Goal: Transaction & Acquisition: Purchase product/service

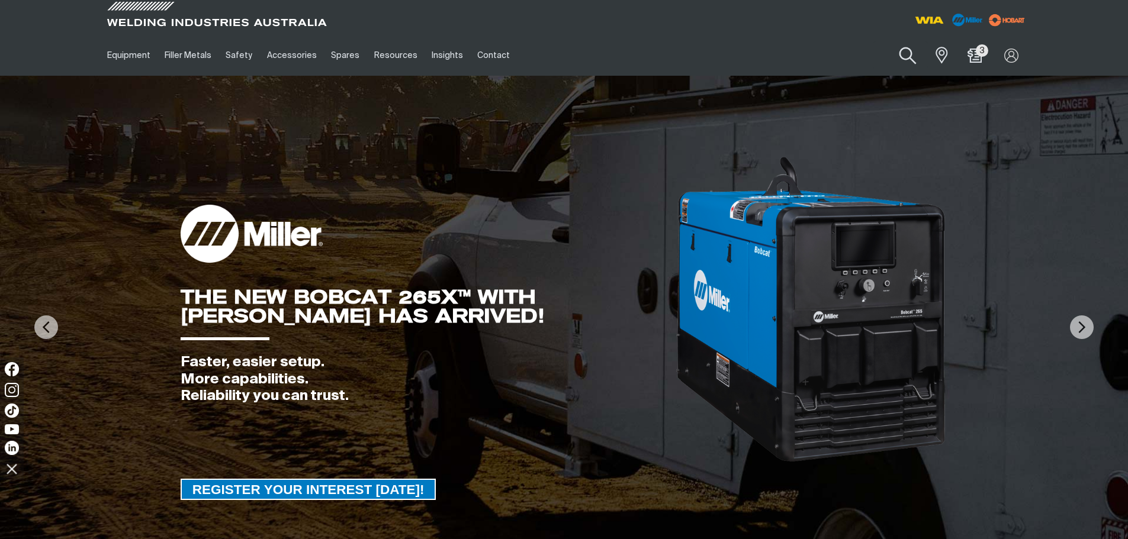
click at [907, 60] on button "Search products" at bounding box center [908, 56] width 48 height 34
click at [840, 54] on input "Search" at bounding box center [836, 55] width 182 height 27
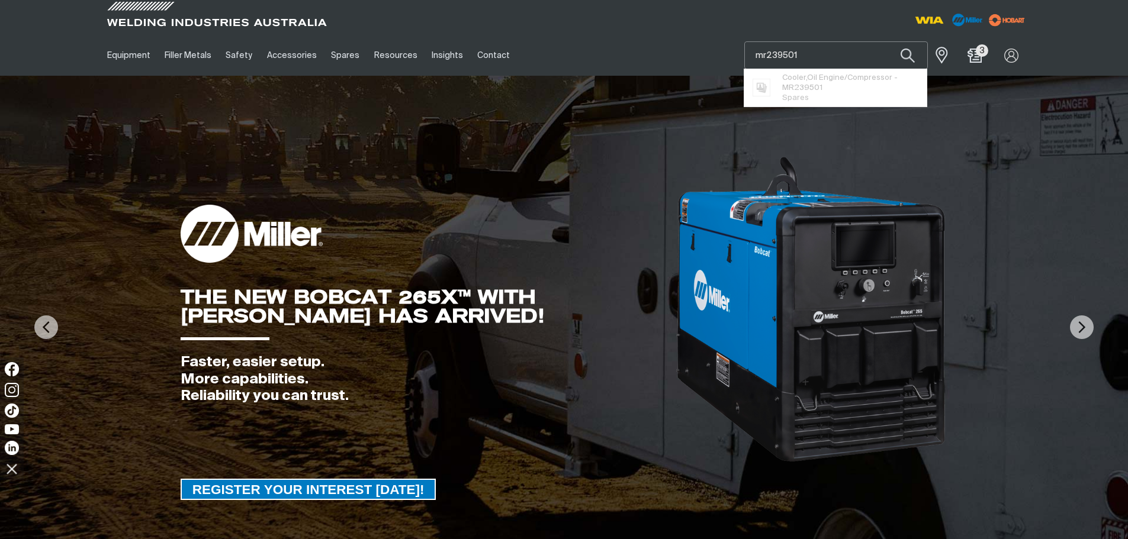
type input "mr239501"
click at [827, 79] on span "Cooler,Oil Engine/Compressor - MR239501" at bounding box center [850, 83] width 136 height 20
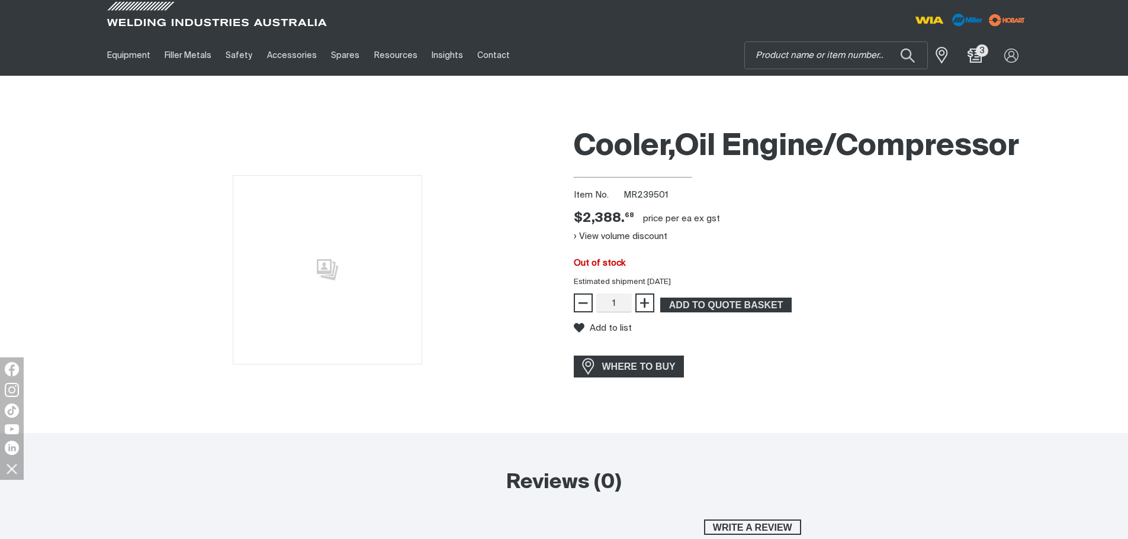
click at [738, 210] on div "Cooler,Oil Engine/Compressor Item No. MR239501 Price $2388.68 $2,388. 68 price …" at bounding box center [801, 277] width 455 height 311
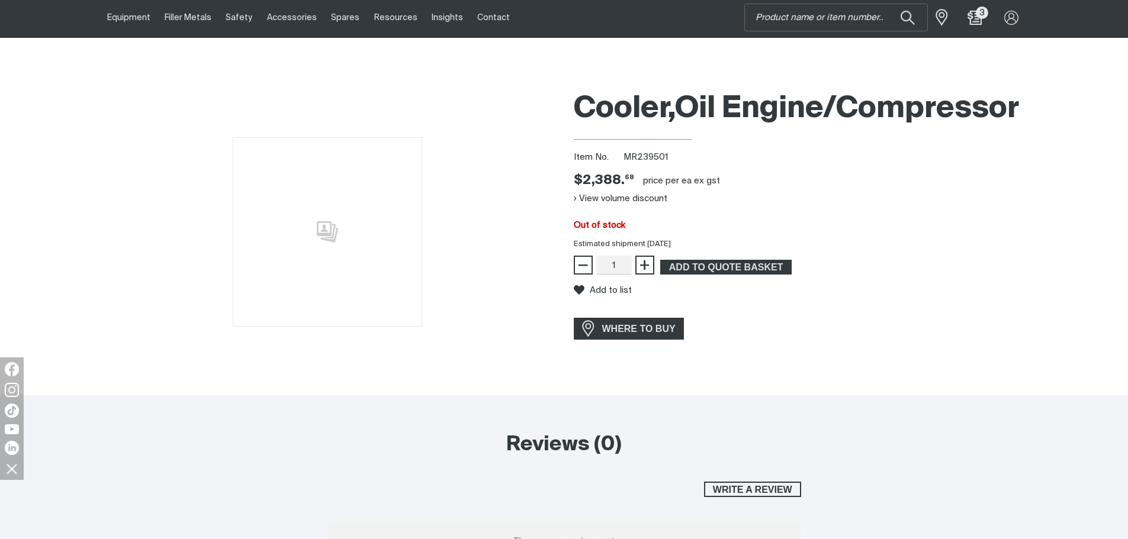
scroll to position [59, 0]
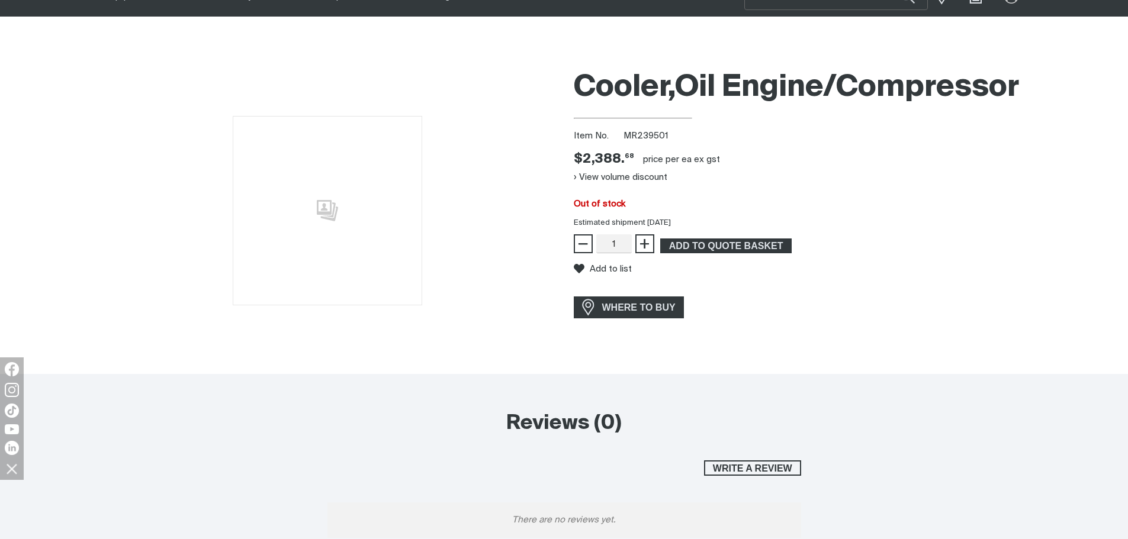
click at [820, 224] on div "Estimated shipment [DATE]" at bounding box center [801, 223] width 474 height 12
click at [535, 134] on div at bounding box center [327, 211] width 455 height 296
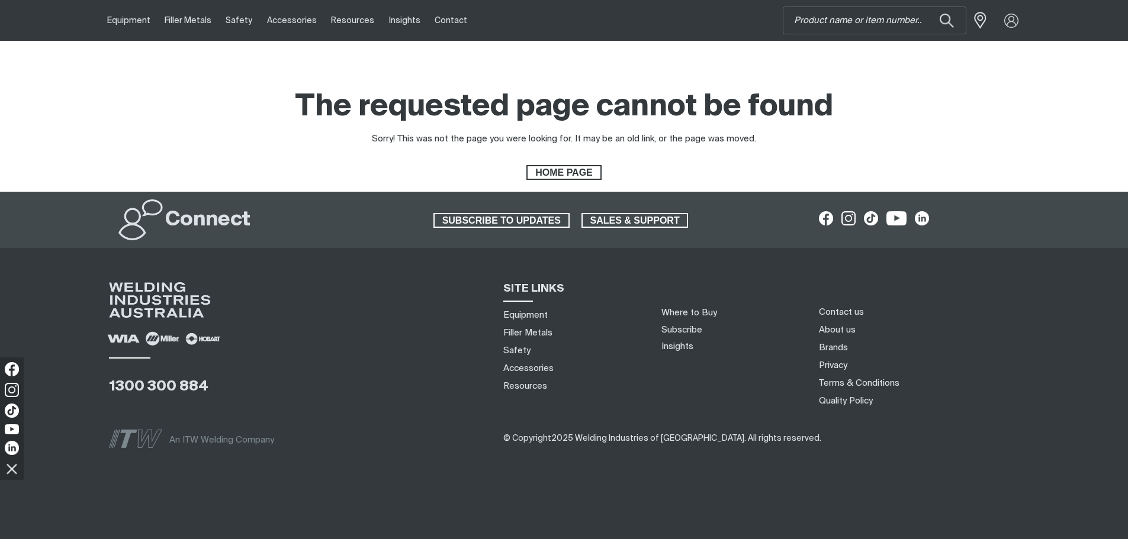
scroll to position [0, 0]
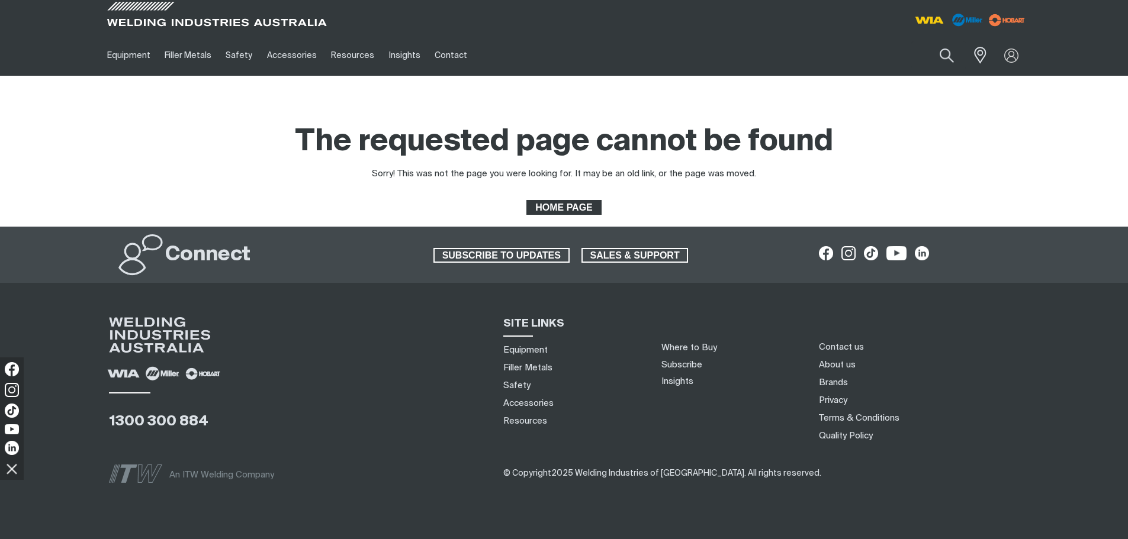
click at [552, 207] on span "HOME PAGE" at bounding box center [564, 207] width 72 height 15
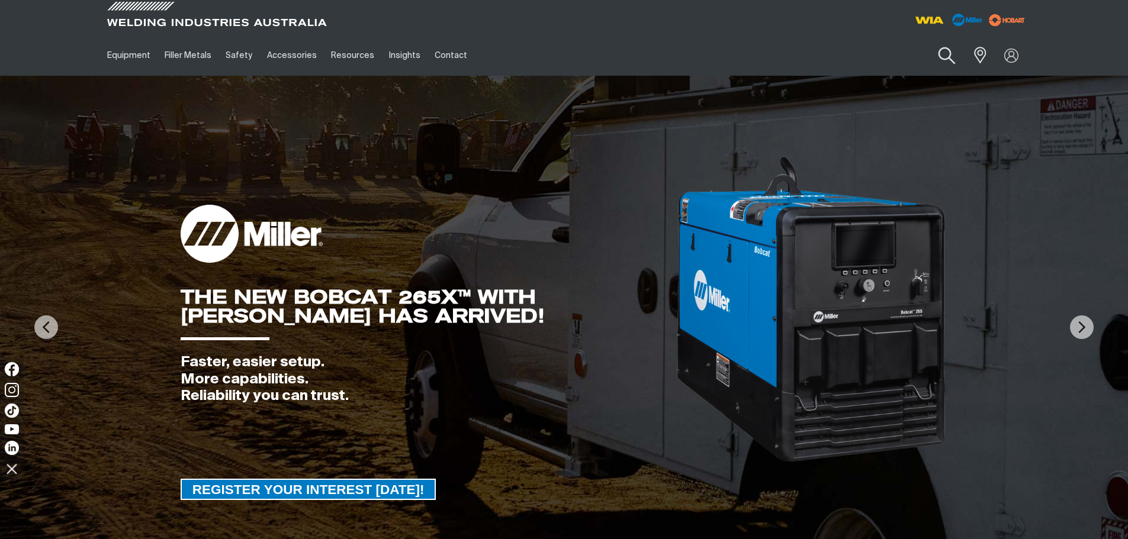
click at [945, 60] on button "Search products" at bounding box center [947, 56] width 48 height 34
click at [1010, 54] on img at bounding box center [1011, 55] width 17 height 17
click at [958, 72] on link "Partner Login" at bounding box center [963, 78] width 130 height 22
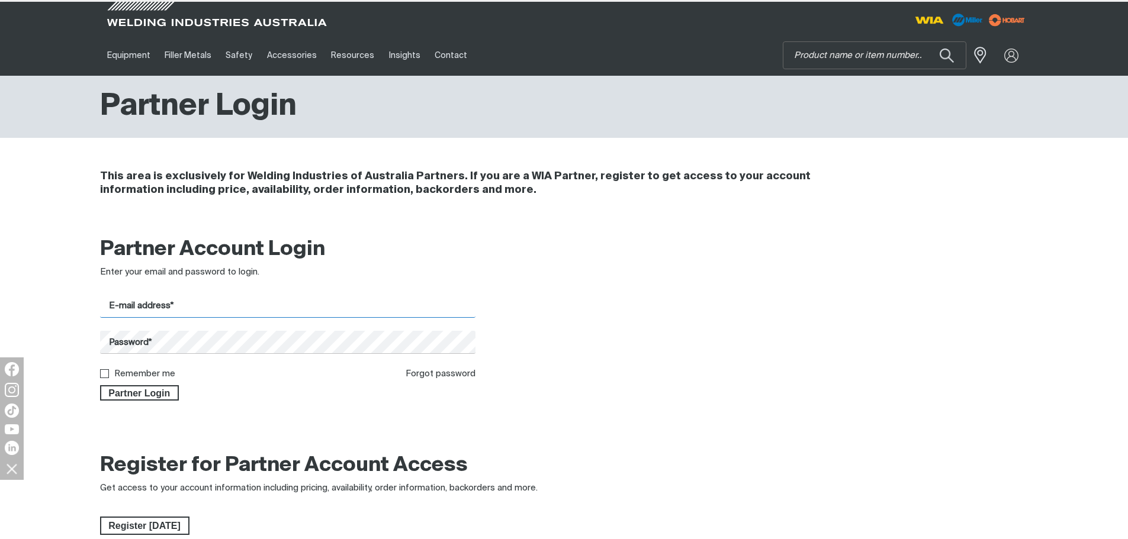
type input "[EMAIL_ADDRESS][DOMAIN_NAME]"
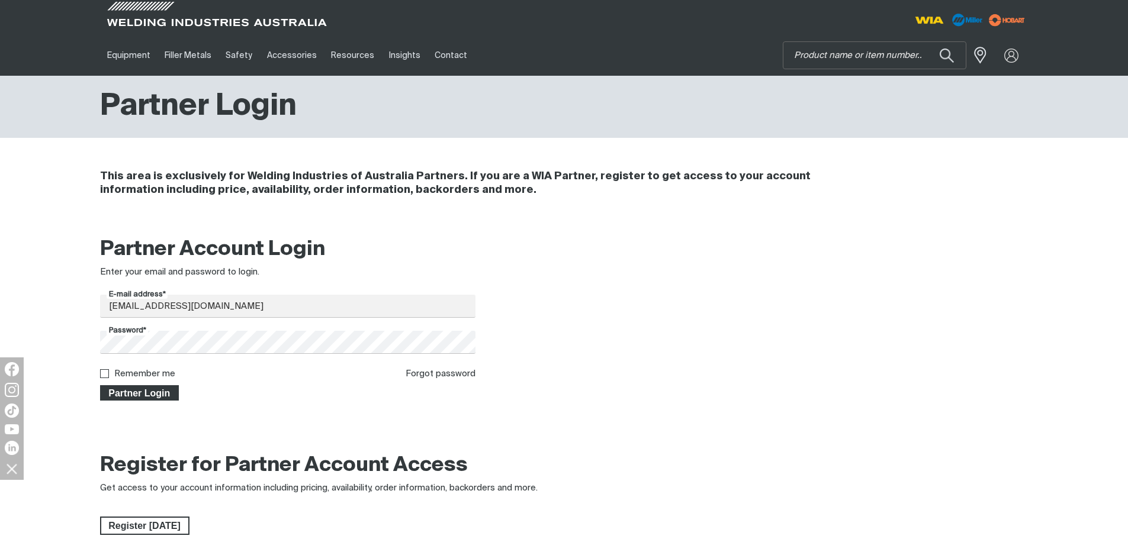
click at [145, 390] on span "Partner Login" at bounding box center [139, 393] width 77 height 15
